Goal: Navigation & Orientation: Find specific page/section

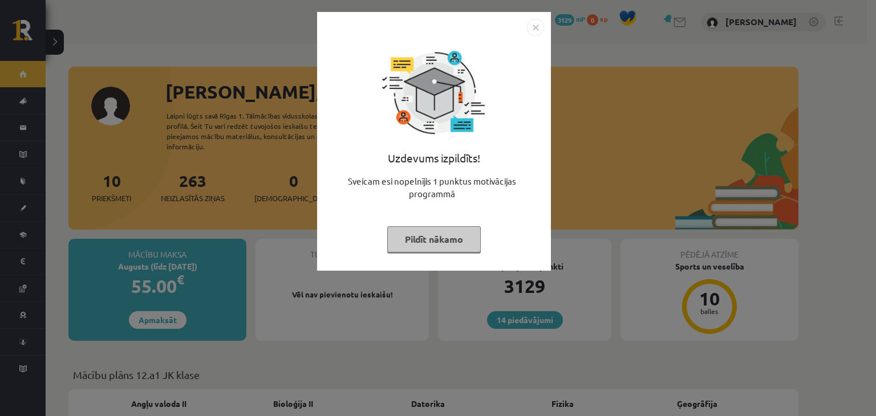
click at [536, 27] on img "Close" at bounding box center [535, 27] width 17 height 17
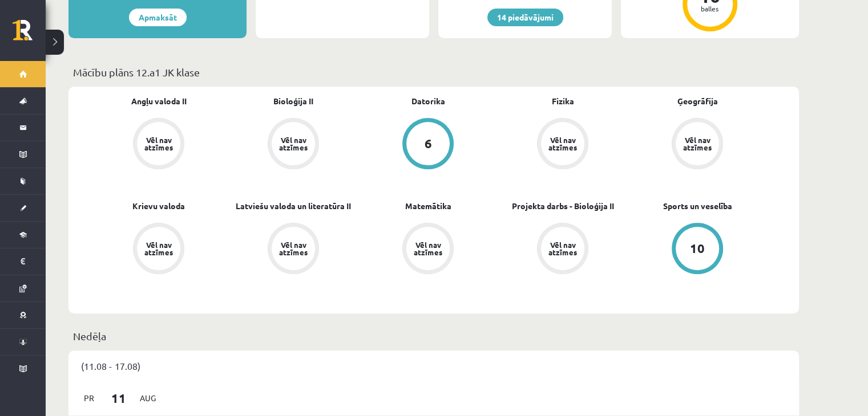
scroll to position [302, 0]
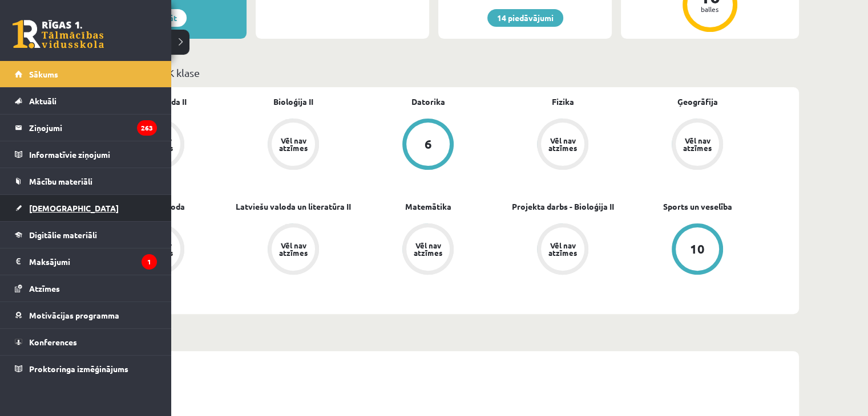
click at [87, 202] on link "[DEMOGRAPHIC_DATA]" at bounding box center [86, 208] width 142 height 26
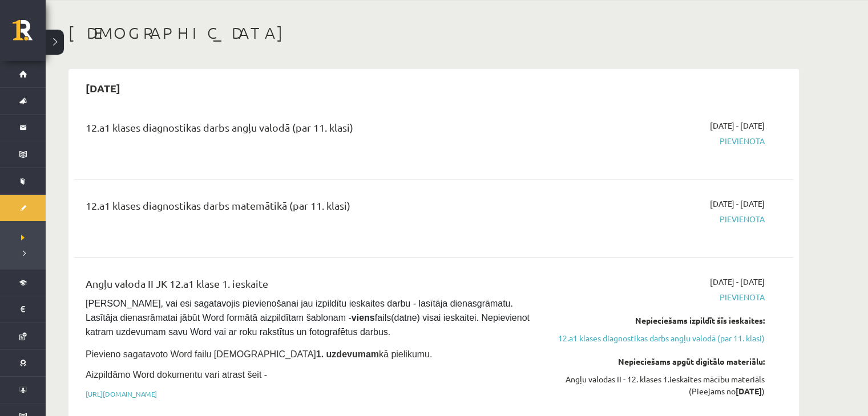
scroll to position [37, 0]
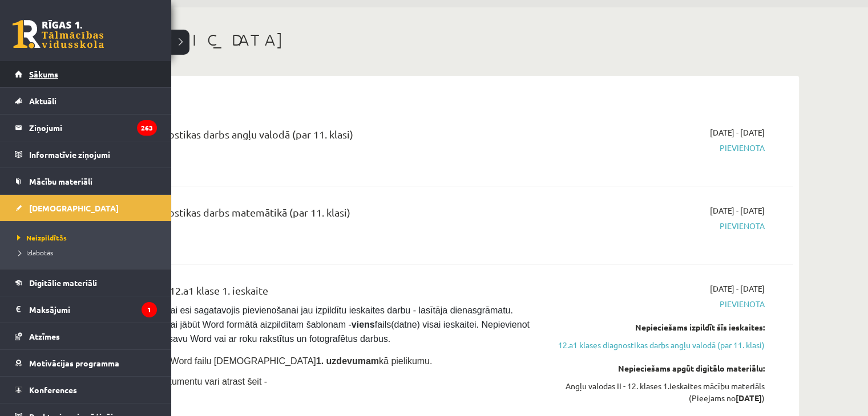
click at [27, 74] on link "Sākums" at bounding box center [86, 74] width 142 height 26
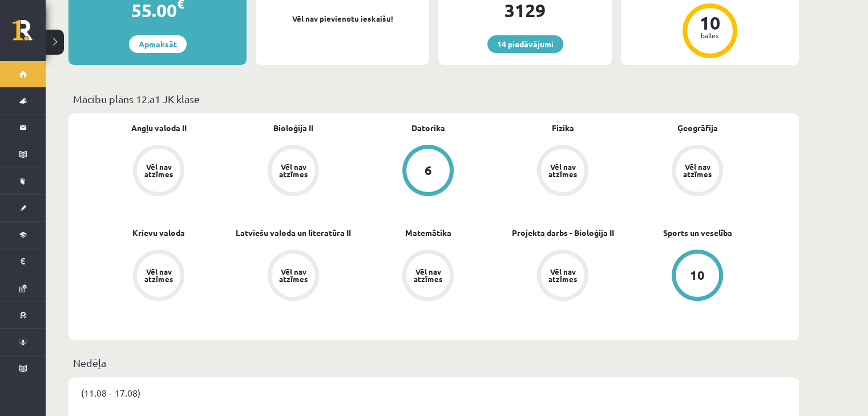
scroll to position [277, 0]
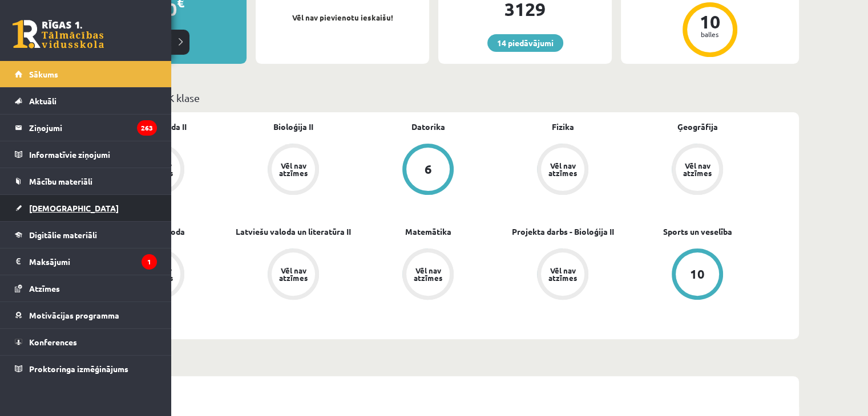
click at [103, 208] on link "[DEMOGRAPHIC_DATA]" at bounding box center [86, 208] width 142 height 26
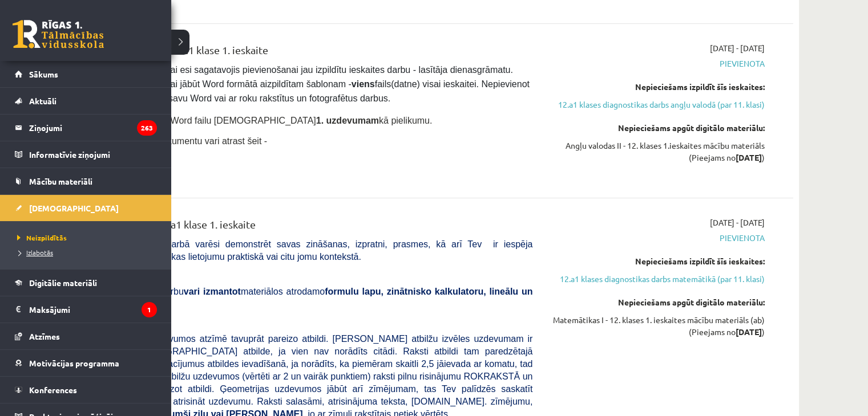
click at [48, 249] on span "Izlabotās" at bounding box center [33, 252] width 39 height 9
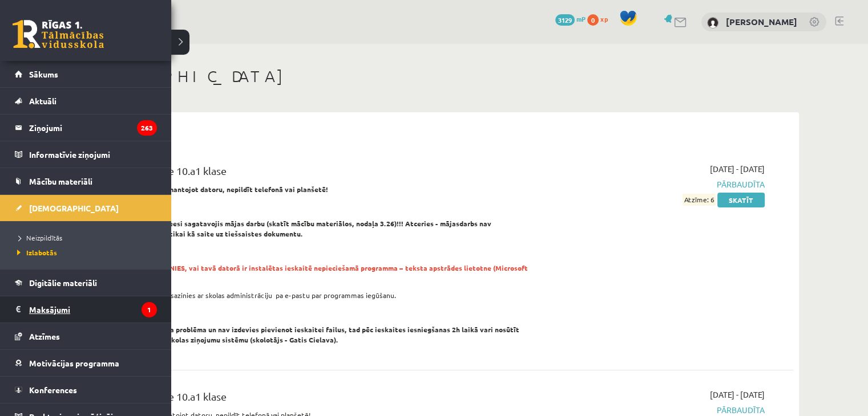
click at [112, 317] on legend "Maksājumi 1" at bounding box center [93, 310] width 128 height 26
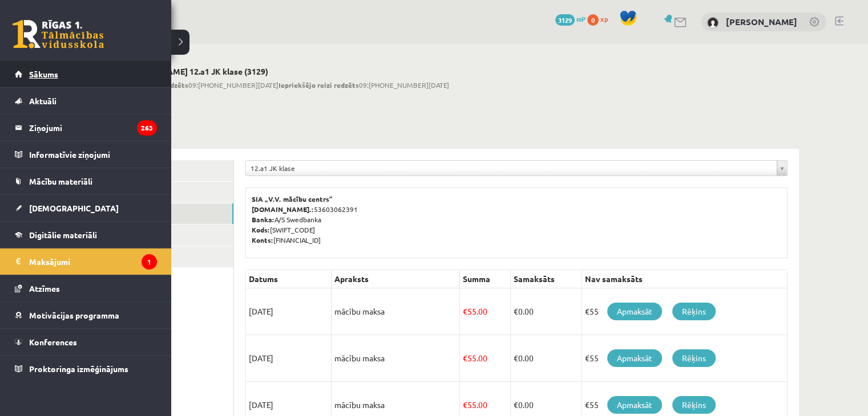
click at [26, 74] on link "Sākums" at bounding box center [86, 74] width 142 height 26
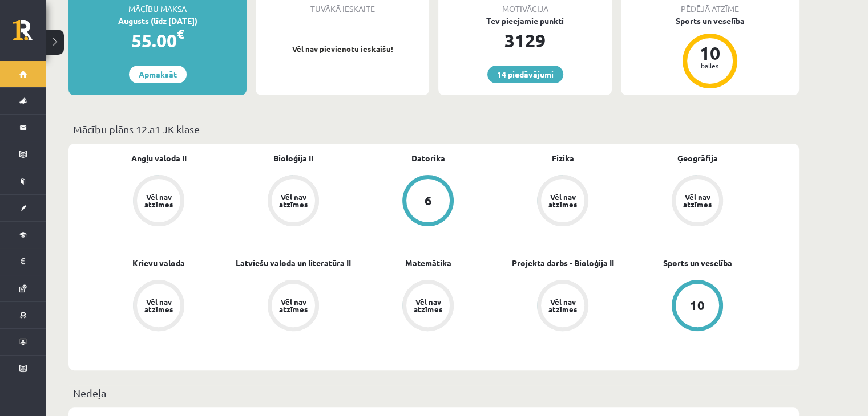
scroll to position [246, 0]
